Goal: Transaction & Acquisition: Purchase product/service

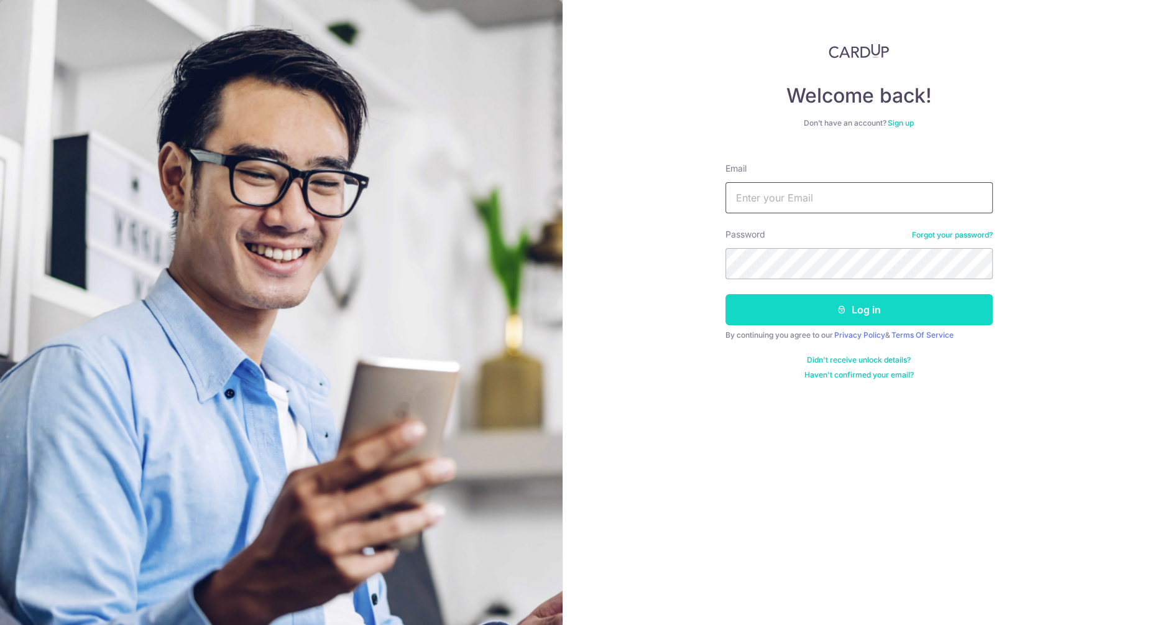
type input "monoeileen@yahoo.com.sg"
click at [898, 316] on button "Log in" at bounding box center [858, 309] width 267 height 31
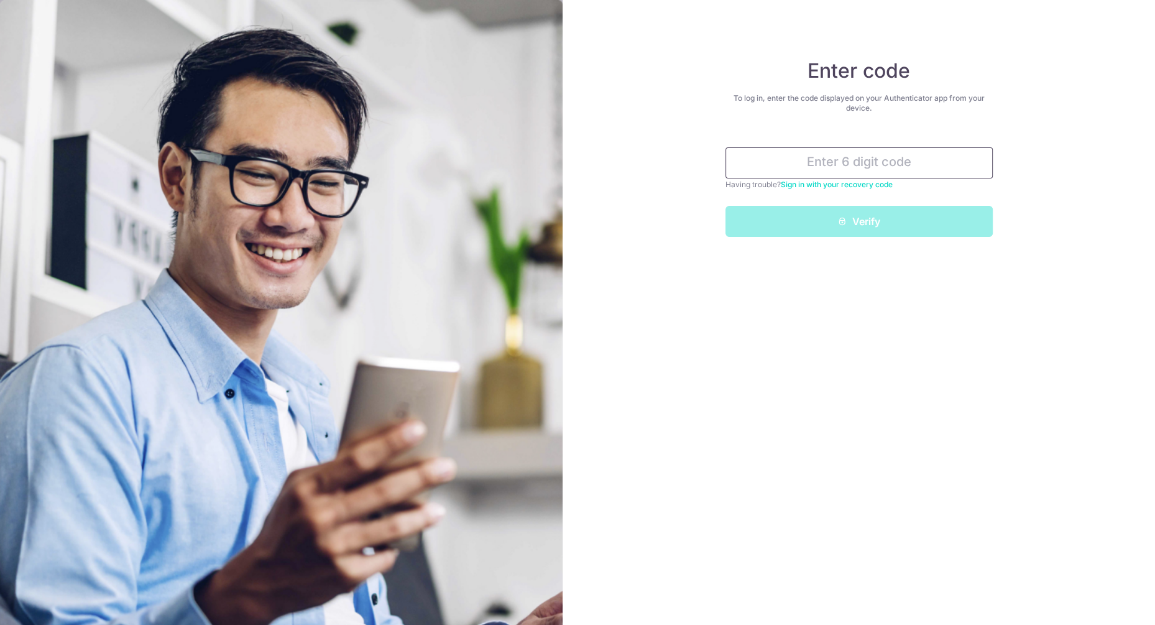
click at [845, 167] on input "text" at bounding box center [858, 162] width 267 height 31
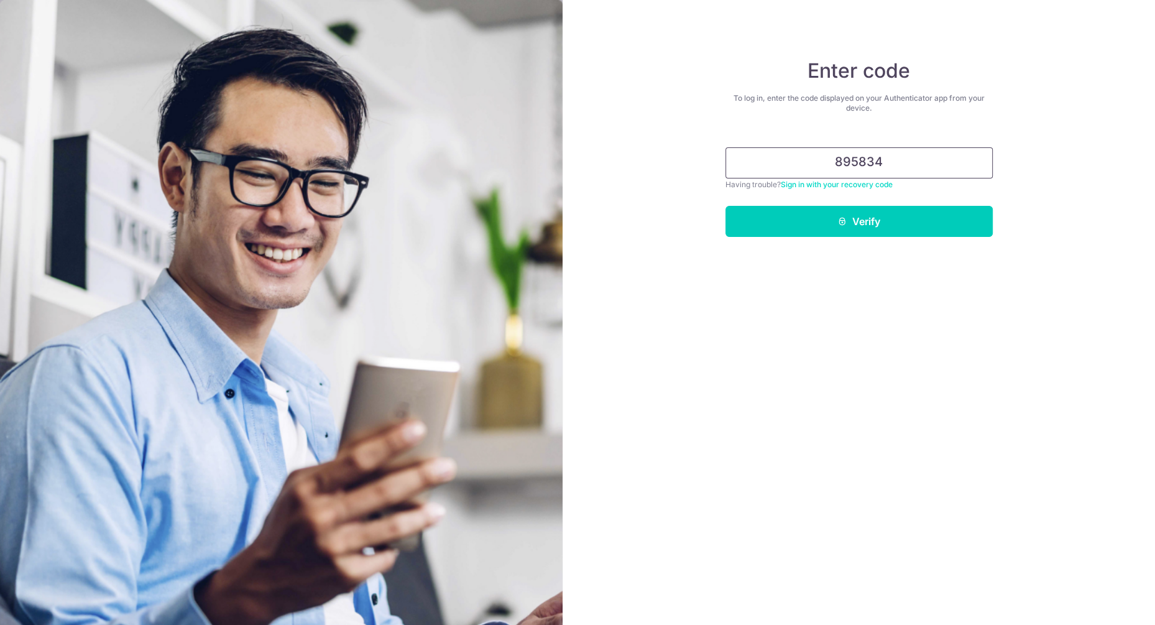
type input "895834"
click at [725, 206] on button "Verify" at bounding box center [858, 221] width 267 height 31
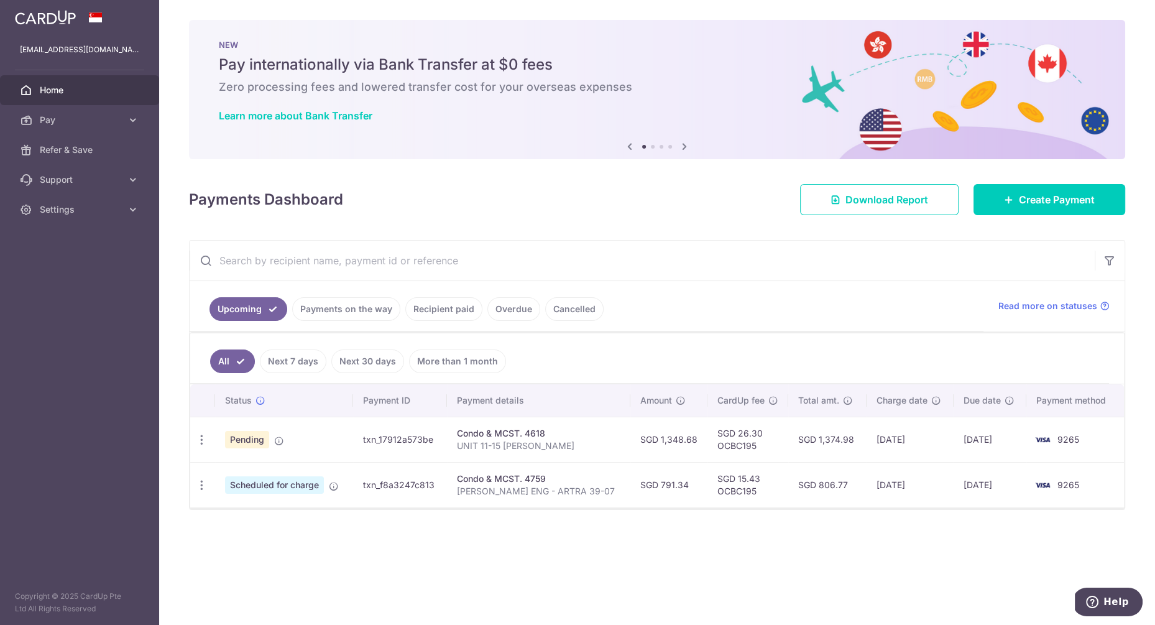
click at [453, 312] on link "Recipient paid" at bounding box center [443, 309] width 77 height 24
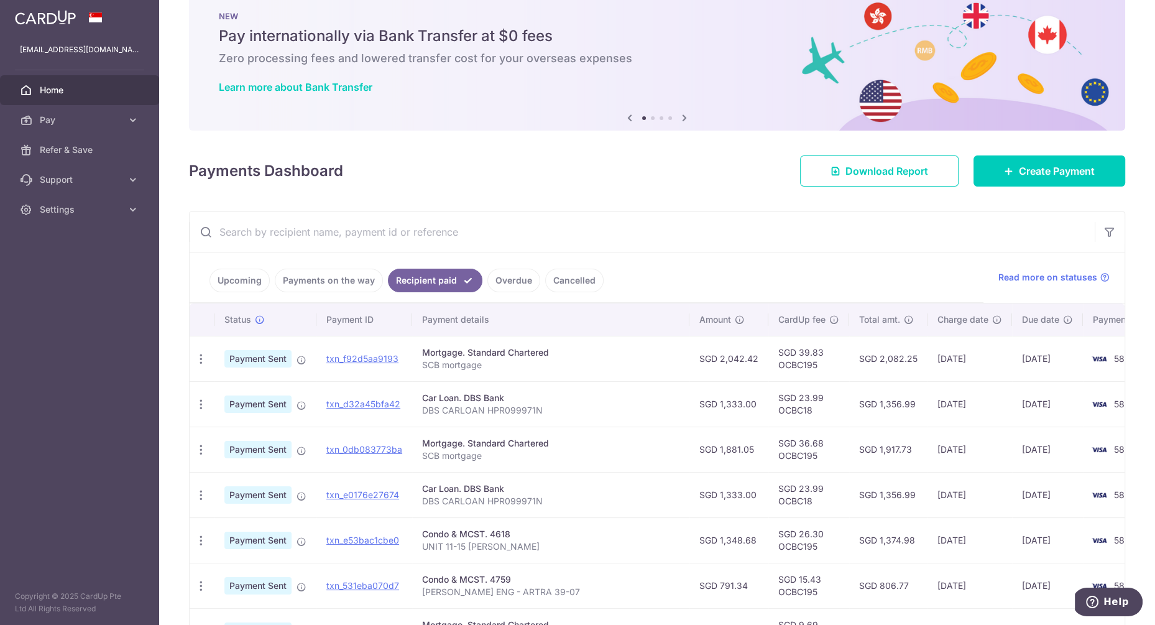
scroll to position [35, 0]
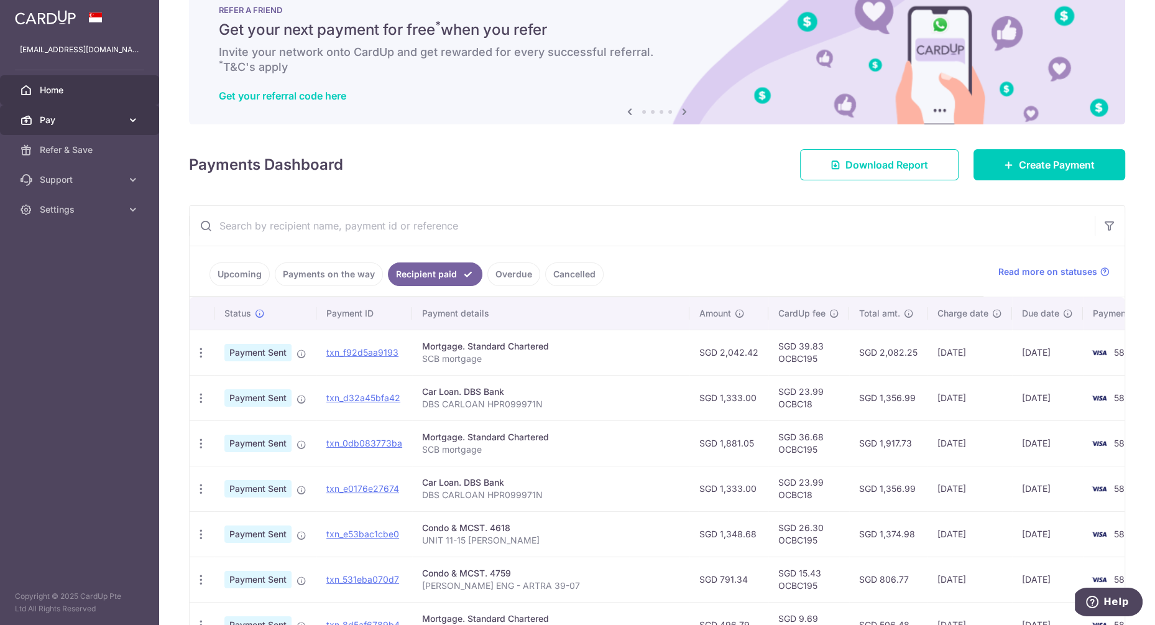
click at [127, 126] on icon at bounding box center [133, 120] width 12 height 12
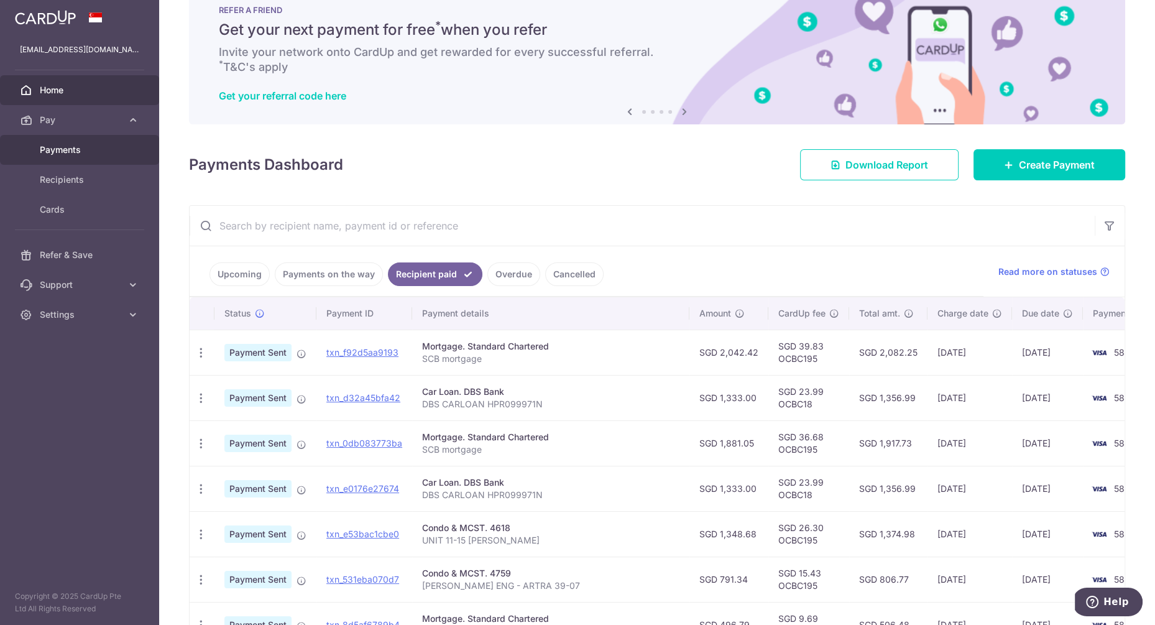
click at [99, 157] on link "Payments" at bounding box center [79, 150] width 159 height 30
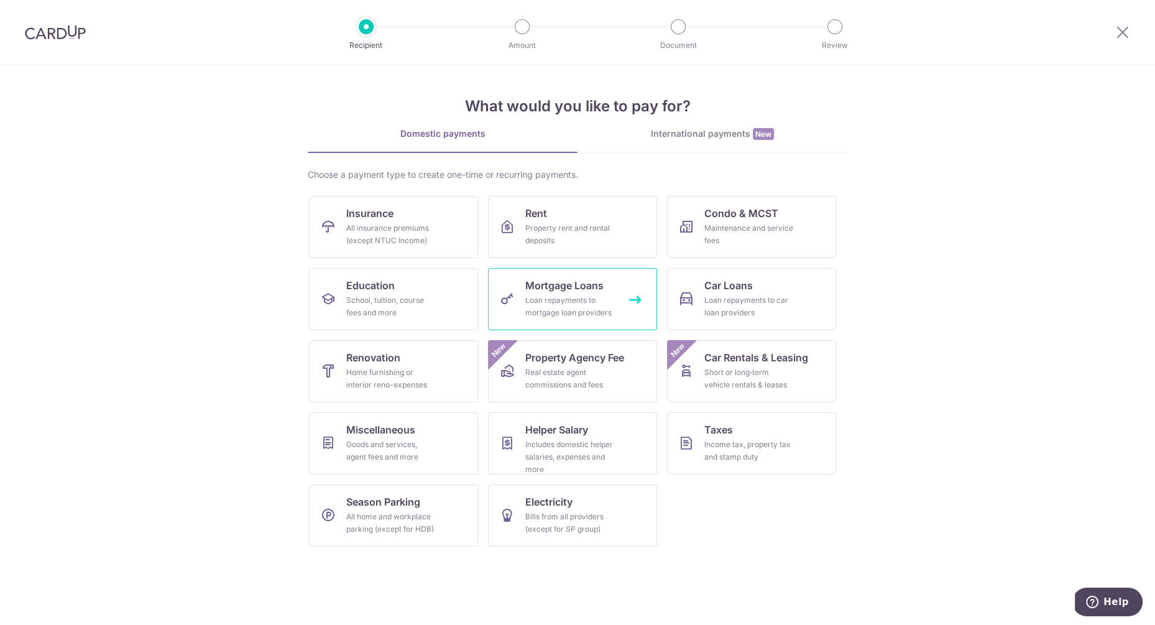
click at [590, 308] on div "Loan repayments to mortgage loan providers" at bounding box center [570, 306] width 90 height 25
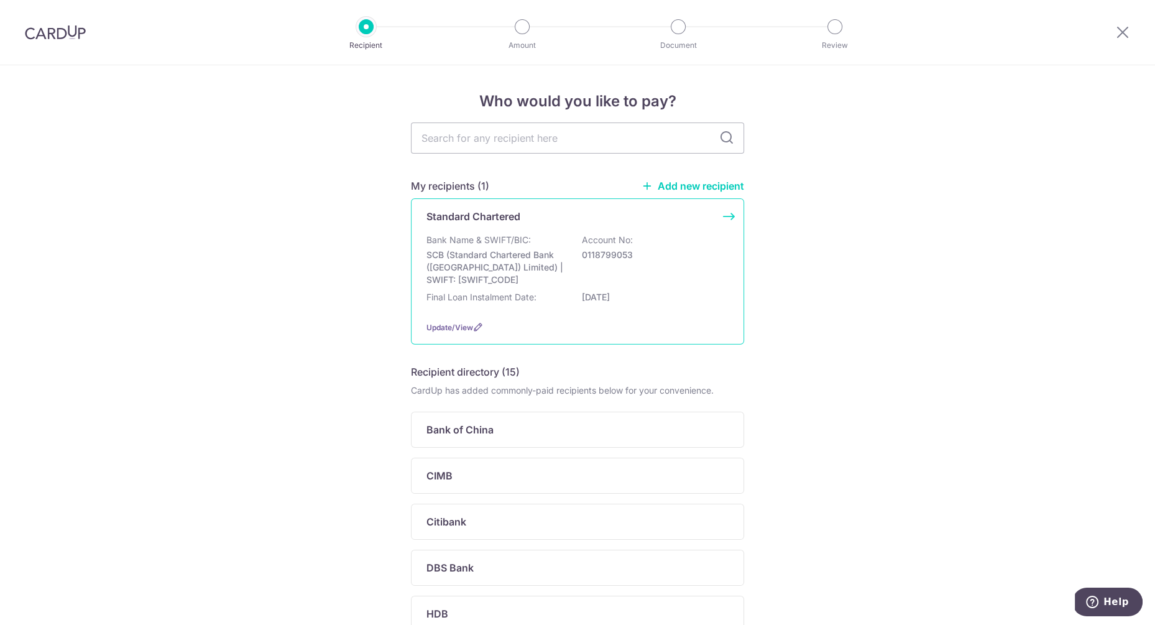
click at [667, 274] on div "Bank Name & SWIFT/BIC: SCB (Standard Chartered Bank (Singapore) Limited) | SWIF…" at bounding box center [577, 260] width 302 height 52
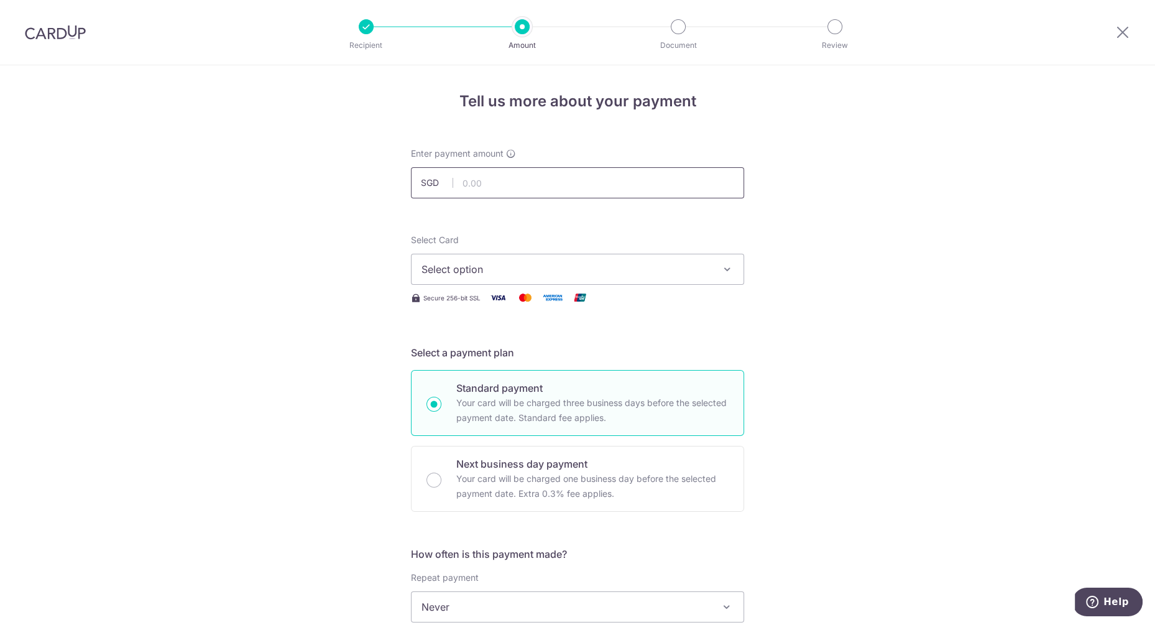
click at [607, 185] on input "text" at bounding box center [577, 182] width 333 height 31
type input "2,042.42"
click at [481, 265] on span "Select option" at bounding box center [566, 269] width 290 height 15
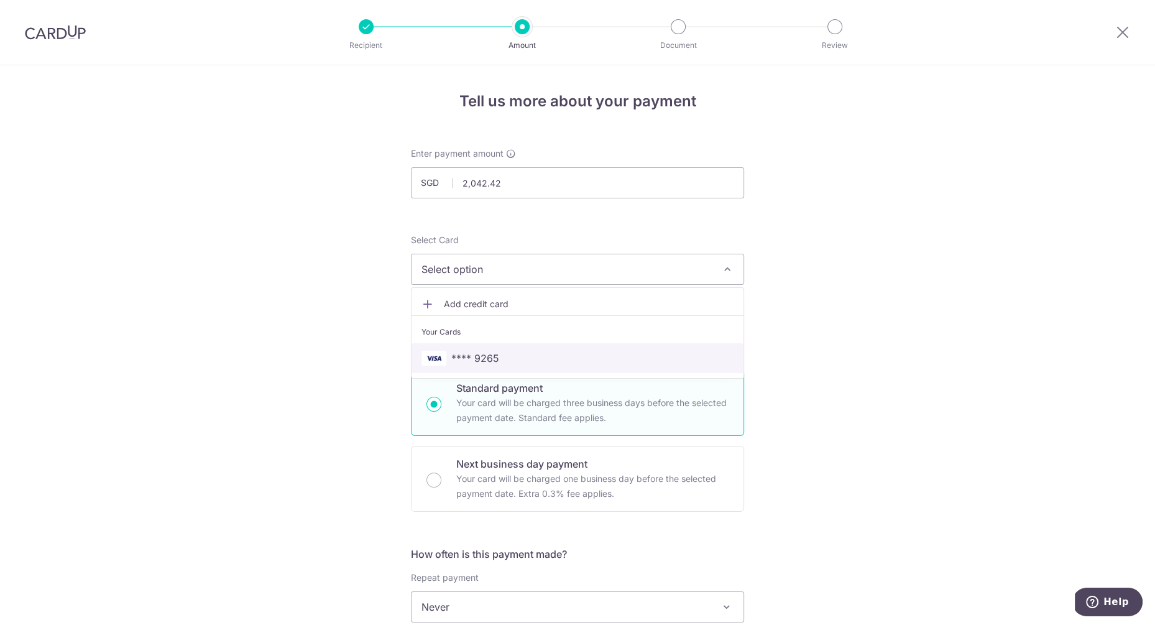
click at [475, 351] on span "**** 9265" at bounding box center [475, 358] width 48 height 15
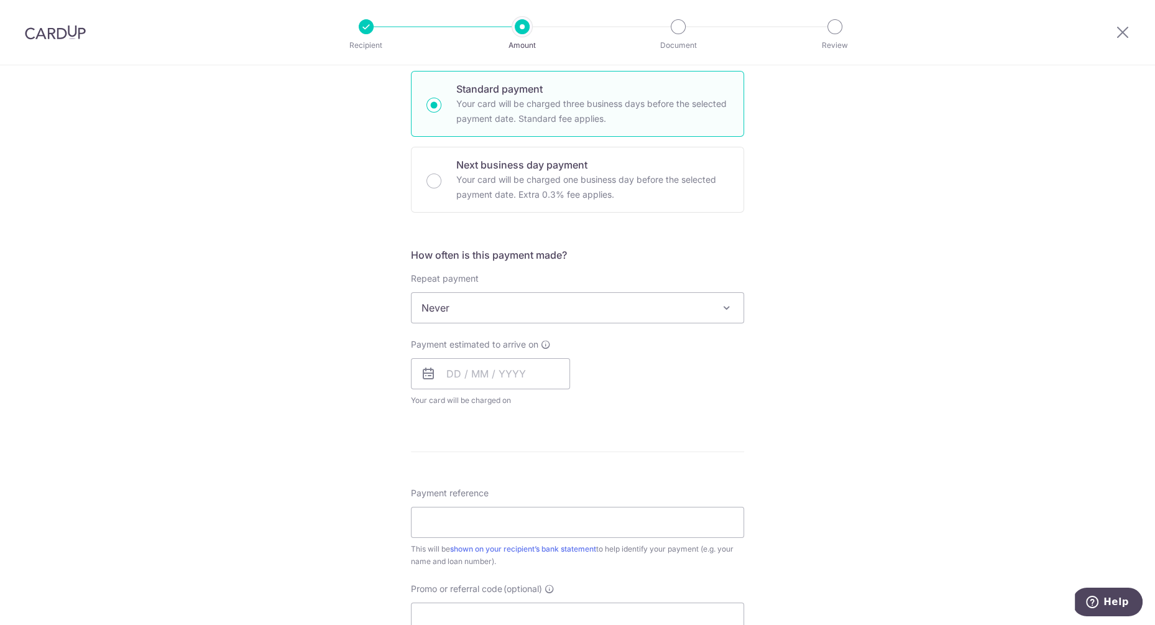
scroll to position [301, 0]
click at [643, 308] on span "Never" at bounding box center [578, 306] width 332 height 30
click at [455, 369] on input "text" at bounding box center [490, 371] width 159 height 31
click at [537, 505] on link "16" at bounding box center [536, 510] width 20 height 20
type input "16/10/2025"
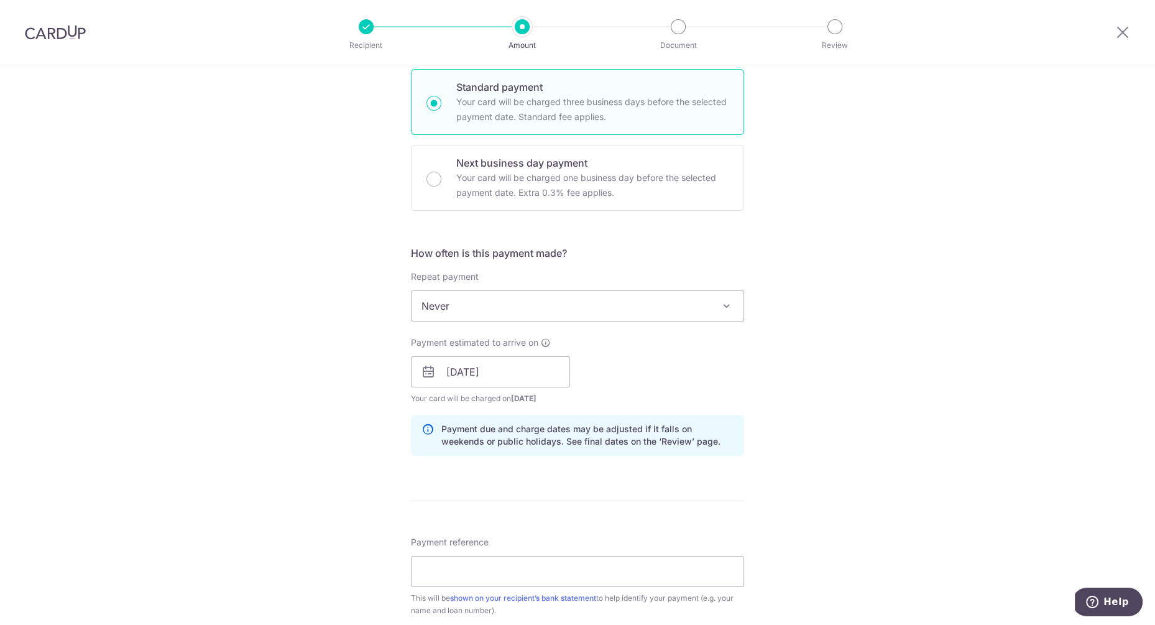
click at [830, 354] on div "Tell us more about your payment Enter payment amount SGD 2,042.42 2042.42 Selec…" at bounding box center [577, 352] width 1155 height 1176
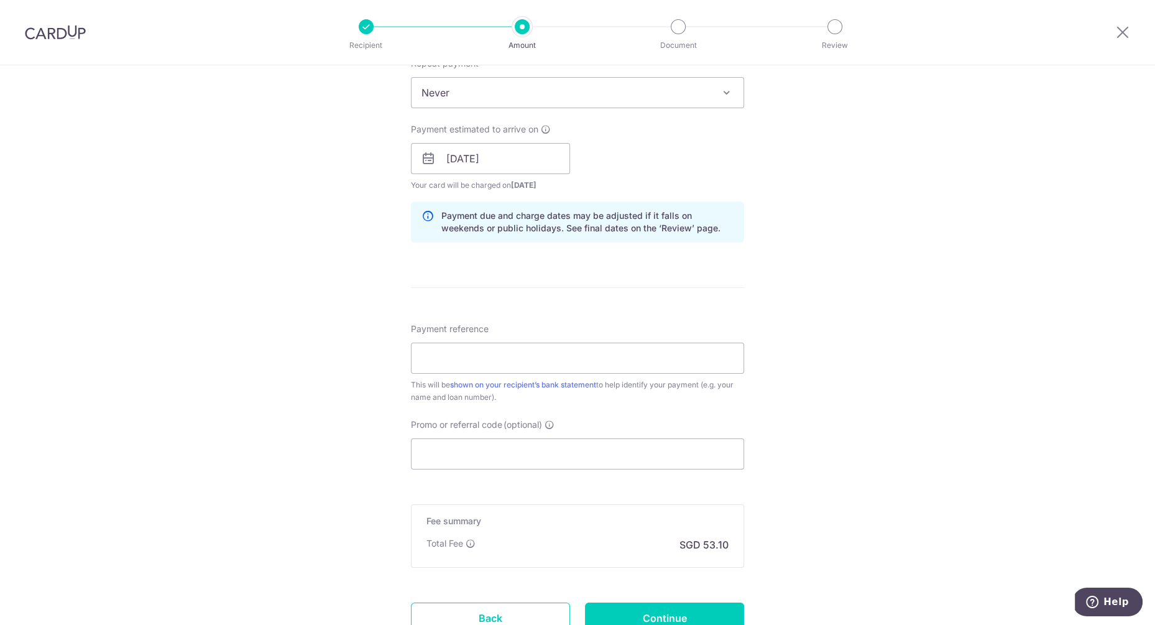
scroll to position [528, 0]
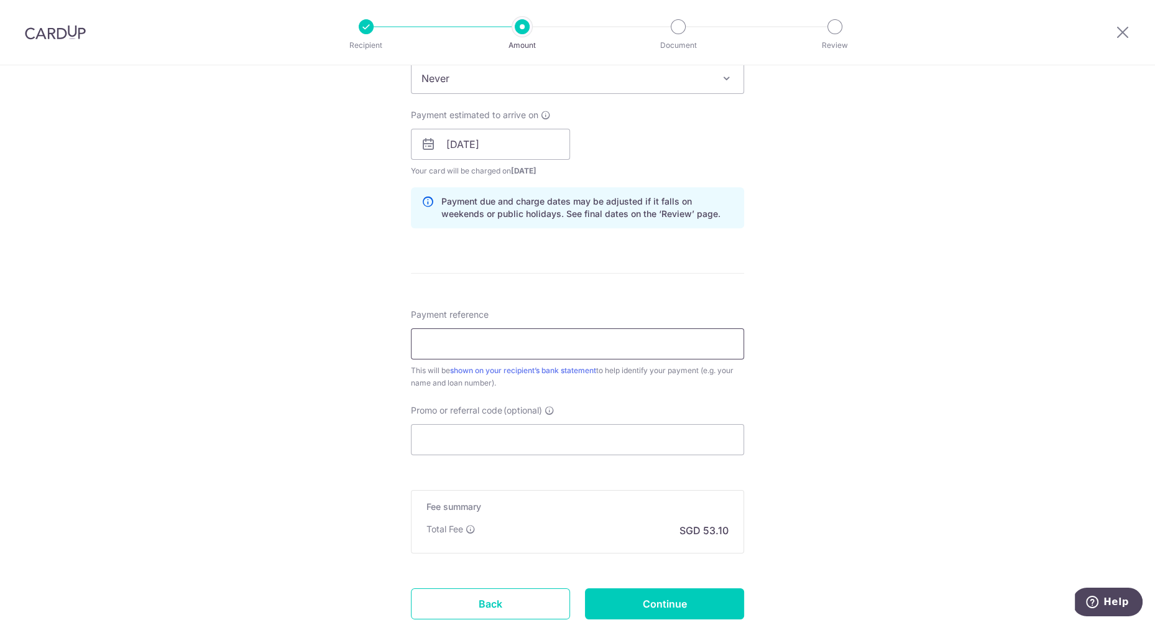
click at [623, 334] on input "Payment reference" at bounding box center [577, 343] width 333 height 31
type input "SCB mortgage"
click at [544, 441] on input "Promo or referral code (optional)" at bounding box center [577, 439] width 333 height 31
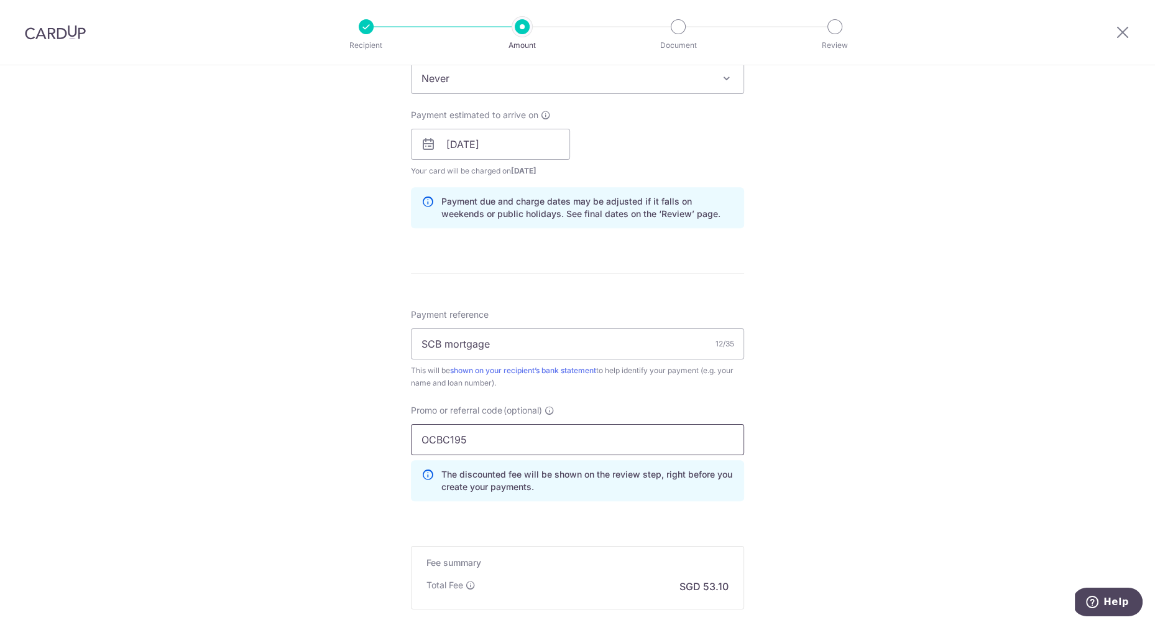
type input "OCBC195"
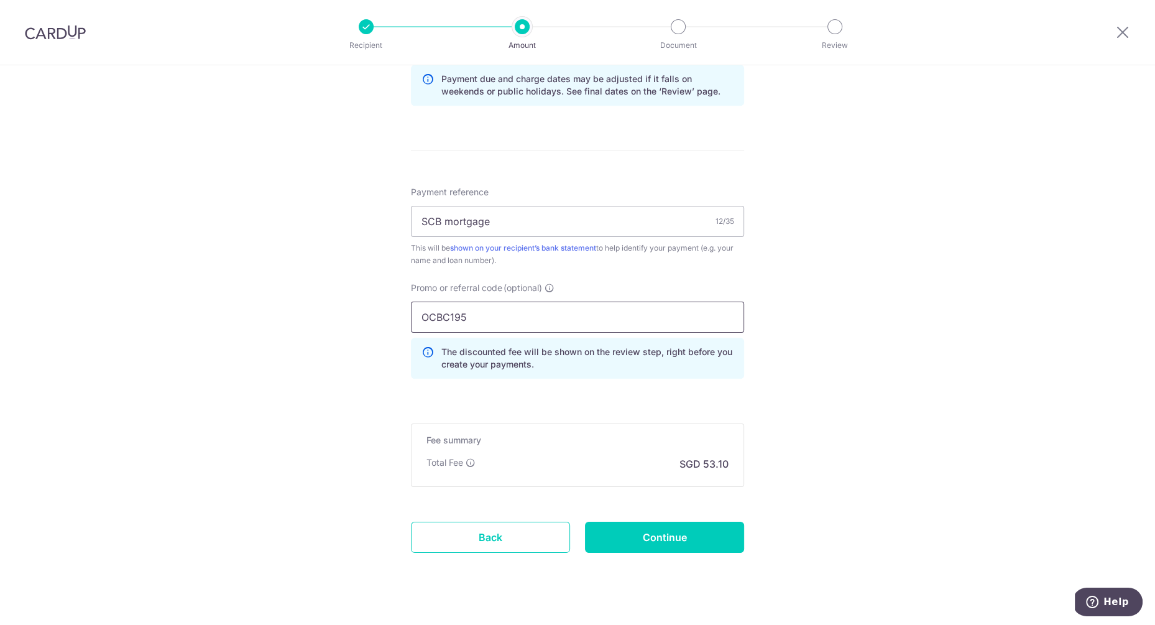
scroll to position [667, 0]
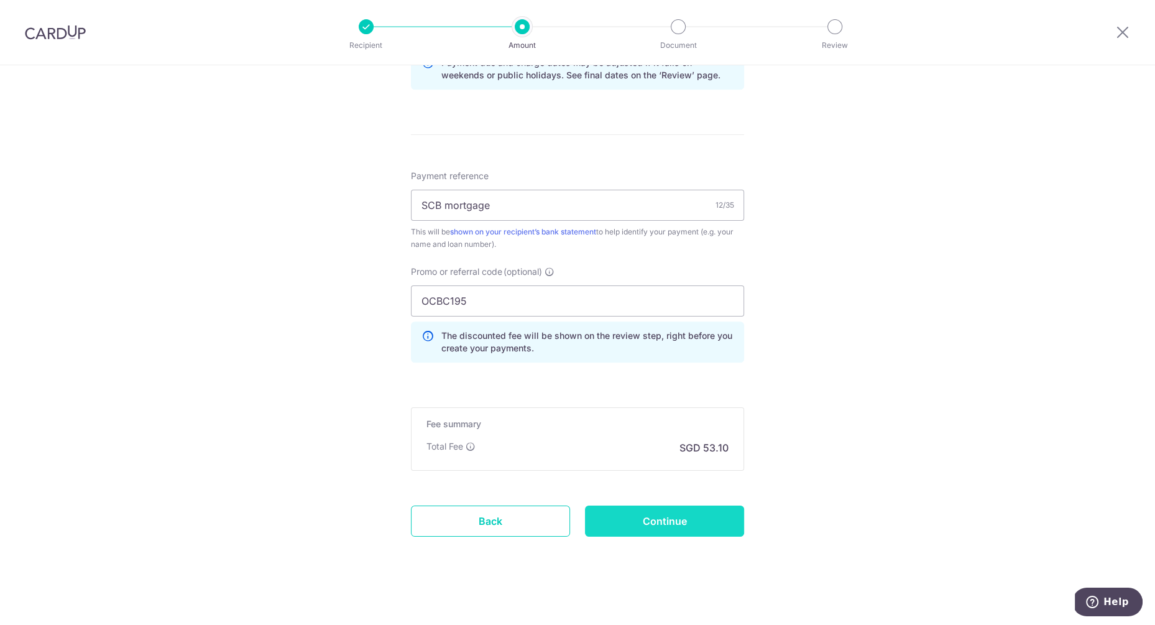
click at [680, 510] on input "Continue" at bounding box center [664, 520] width 159 height 31
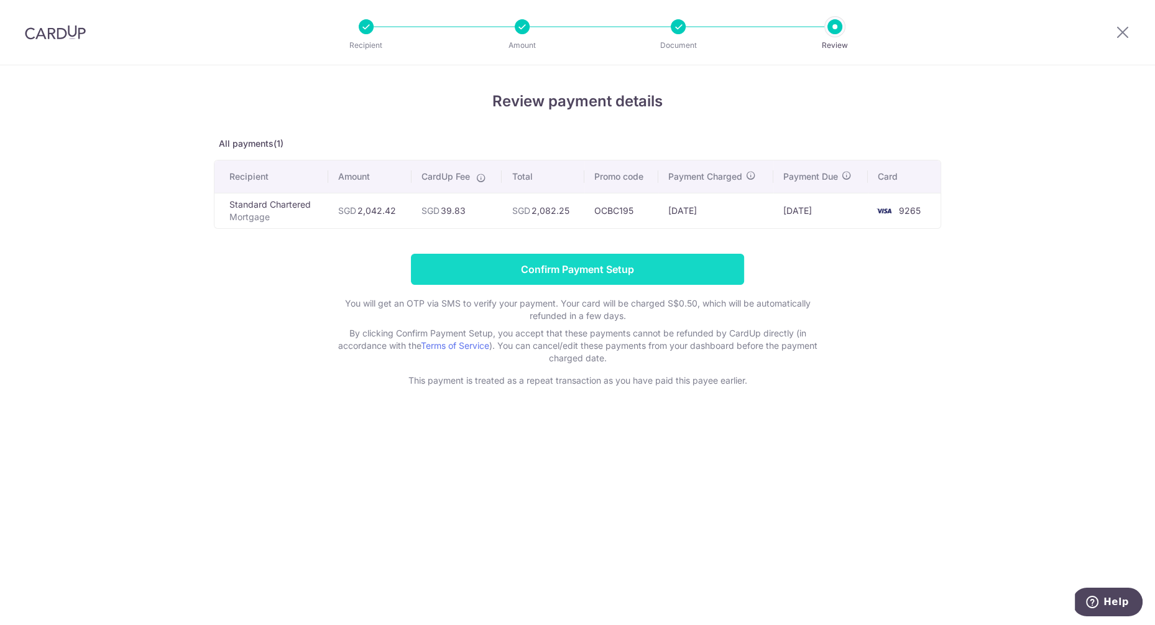
click at [670, 271] on input "Confirm Payment Setup" at bounding box center [577, 269] width 333 height 31
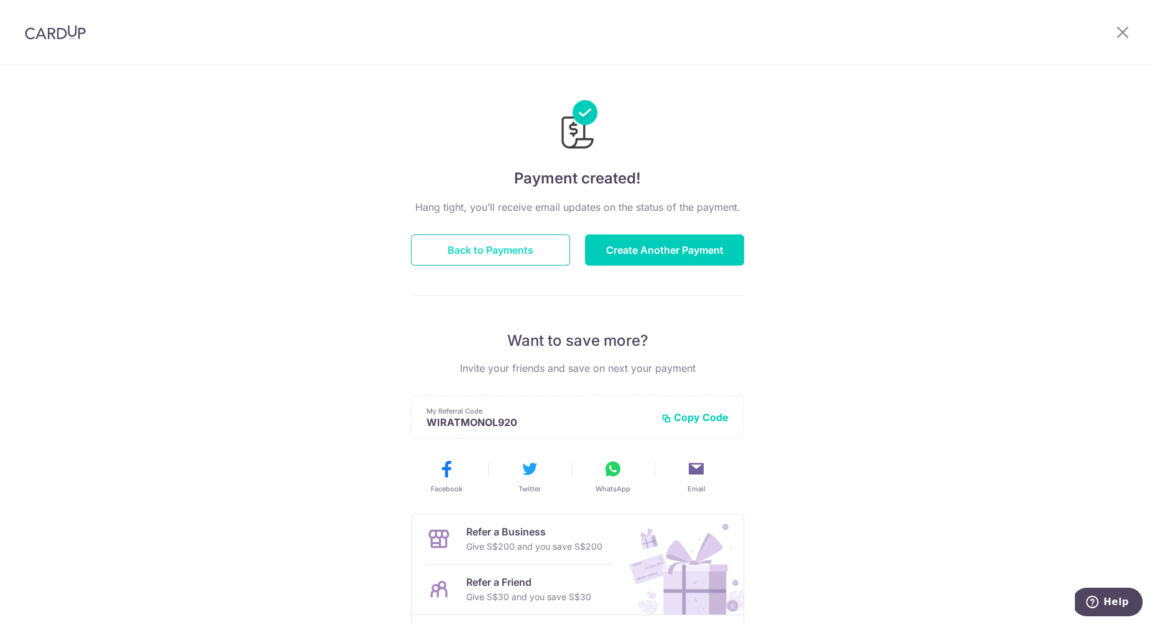
click at [538, 253] on button "Back to Payments" at bounding box center [490, 249] width 159 height 31
